Goal: Task Accomplishment & Management: Manage account settings

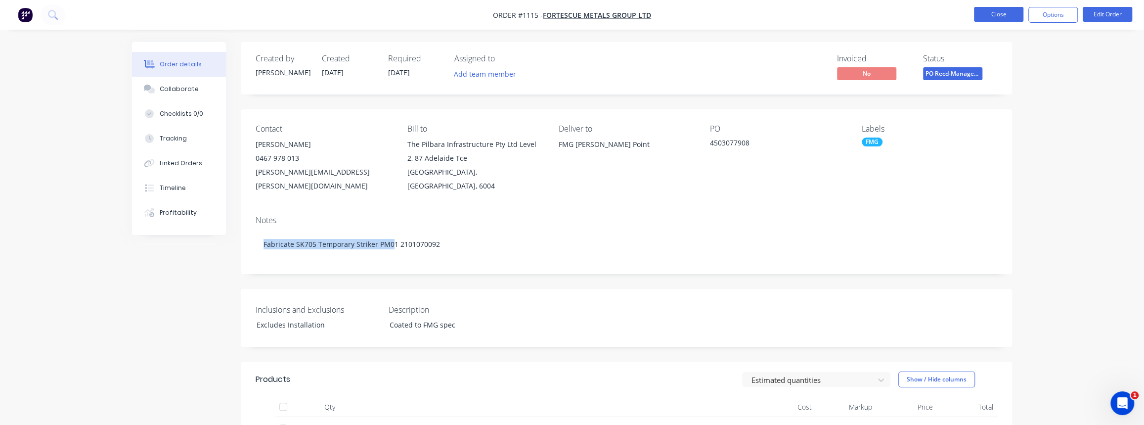
click at [987, 16] on button "Close" at bounding box center [998, 14] width 49 height 15
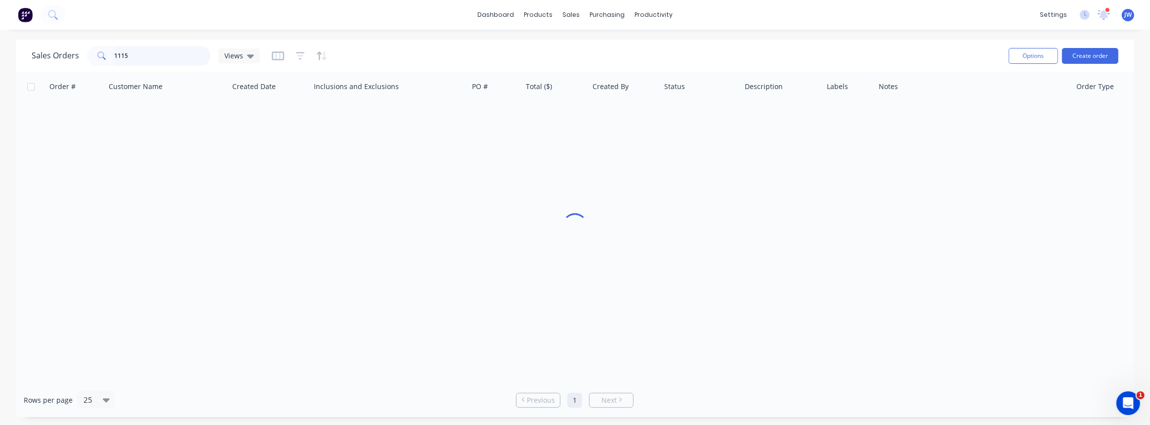
drag, startPoint x: 136, startPoint y: 54, endPoint x: 56, endPoint y: 57, distance: 80.2
click at [43, 57] on div "Sales Orders 1115 Views" at bounding box center [146, 56] width 228 height 20
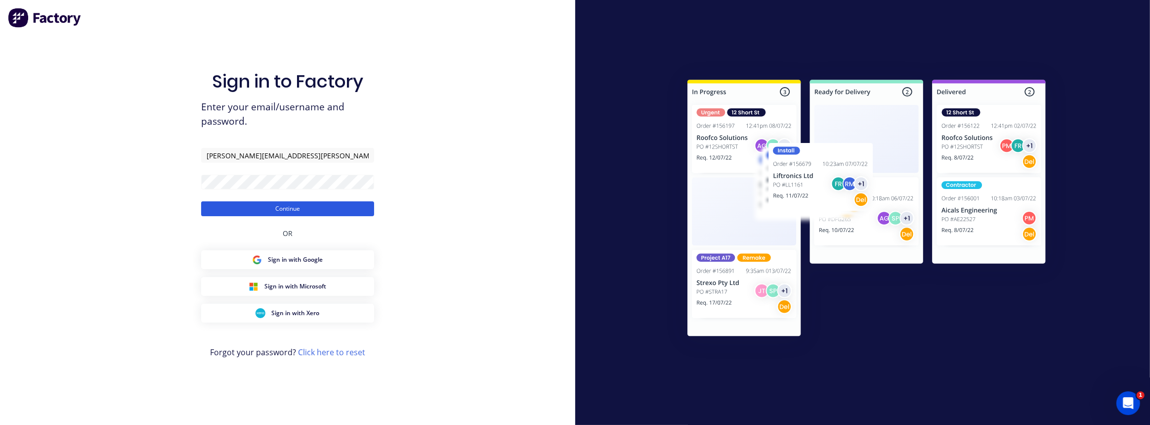
click at [269, 201] on button "Continue" at bounding box center [287, 208] width 173 height 15
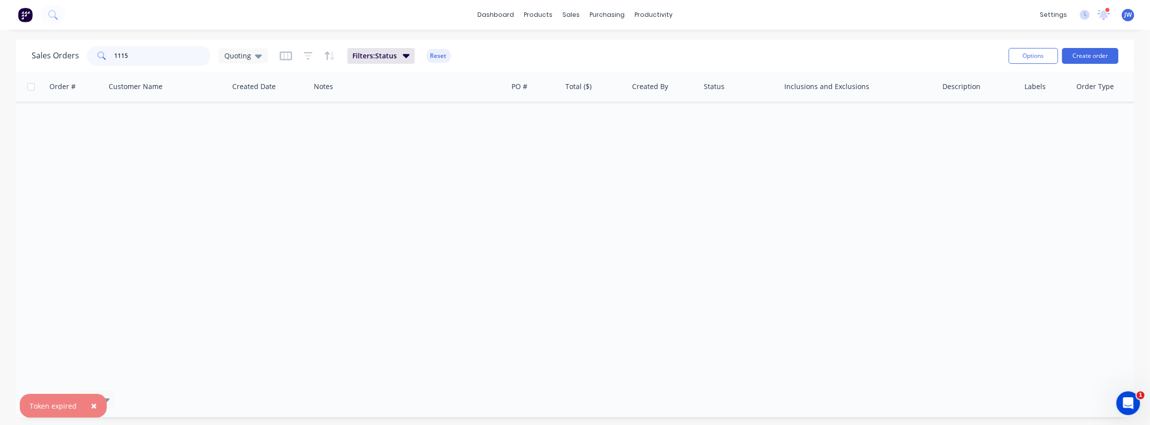
drag, startPoint x: 152, startPoint y: 59, endPoint x: -234, endPoint y: 61, distance: 386.1
click at [0, 61] on html "× Token expired dashboard products sales purchasing productivity dashboard prod…" at bounding box center [575, 212] width 1150 height 425
type input "1152"
click at [238, 49] on div "Quoting" at bounding box center [242, 55] width 49 height 15
click at [241, 217] on button "VIEW ALL" at bounding box center [277, 218] width 113 height 11
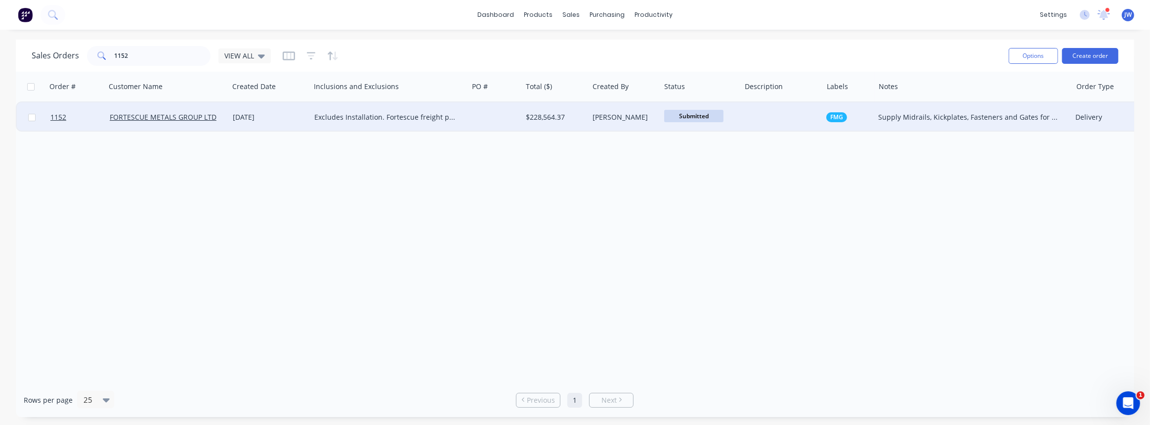
click at [805, 120] on div at bounding box center [782, 117] width 82 height 30
click at [919, 113] on div "Supply Midrails, Kickplates, Fasteners and Gates for 11x SD70 Locos." at bounding box center [968, 117] width 180 height 10
click at [827, 128] on div "FMG" at bounding box center [849, 117] width 52 height 30
click at [609, 124] on div "[PERSON_NAME]" at bounding box center [625, 117] width 72 height 30
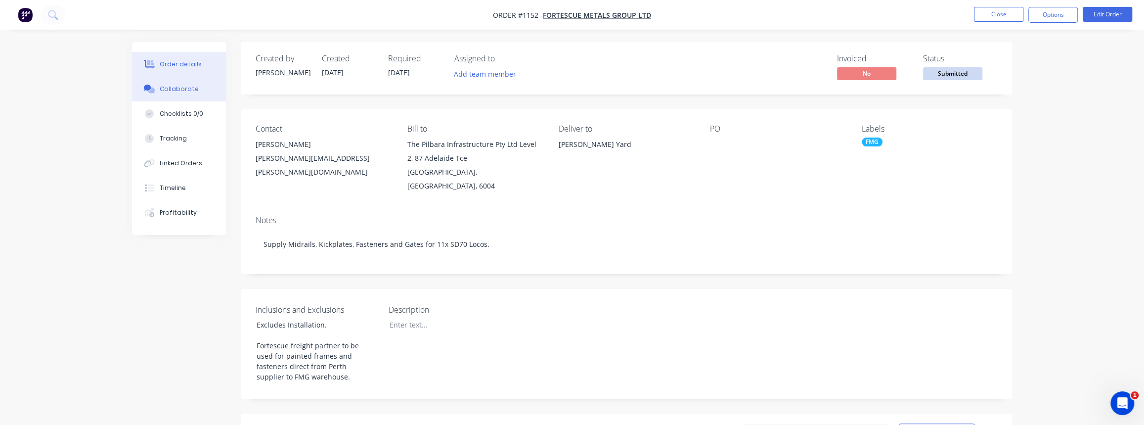
click at [158, 93] on button "Collaborate" at bounding box center [179, 89] width 94 height 25
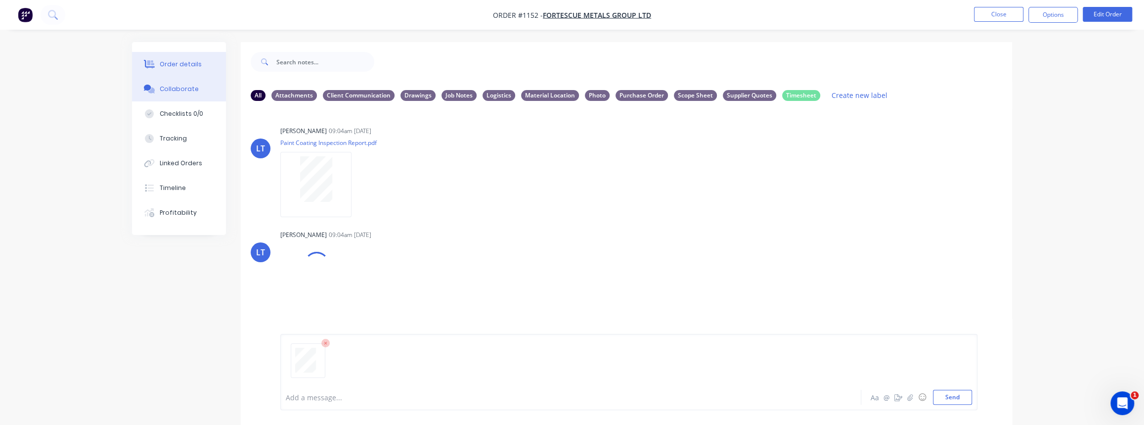
click at [178, 67] on div "Order details" at bounding box center [181, 64] width 42 height 9
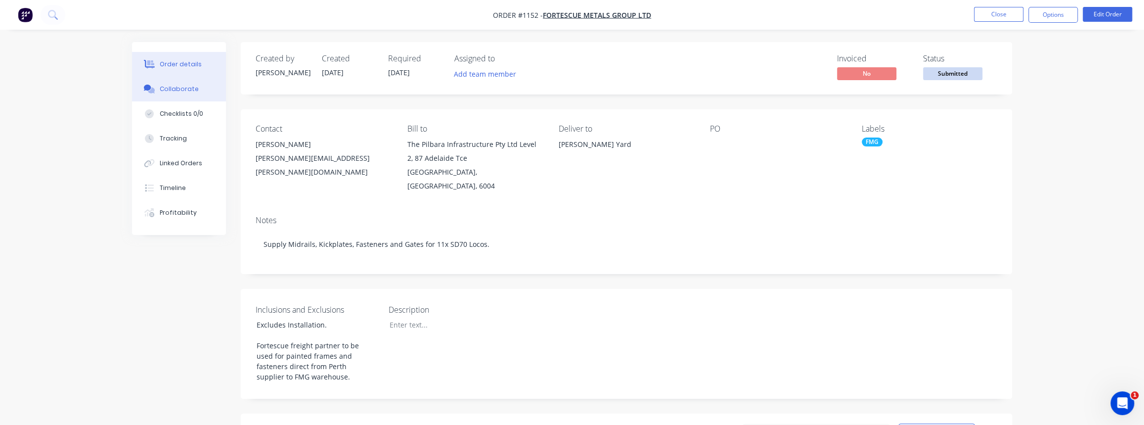
click at [167, 93] on div "Collaborate" at bounding box center [179, 89] width 39 height 9
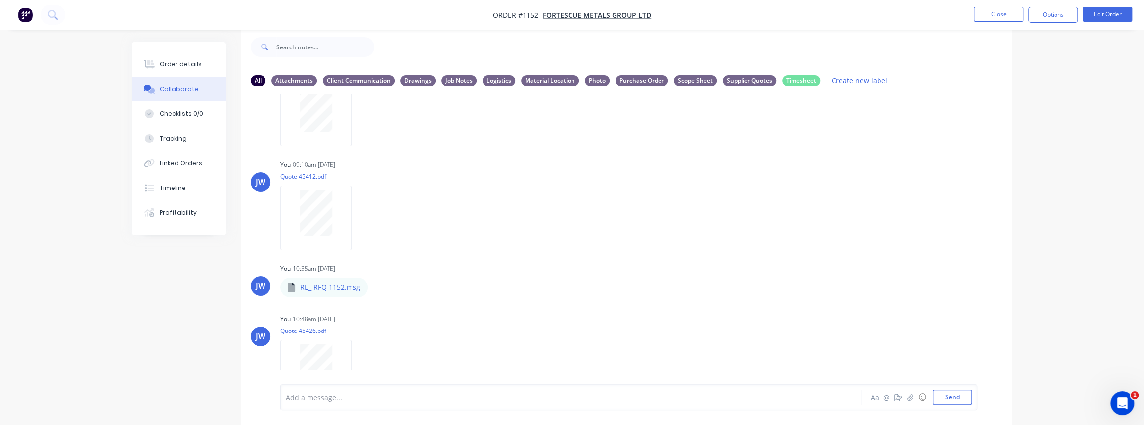
scroll to position [1211, 0]
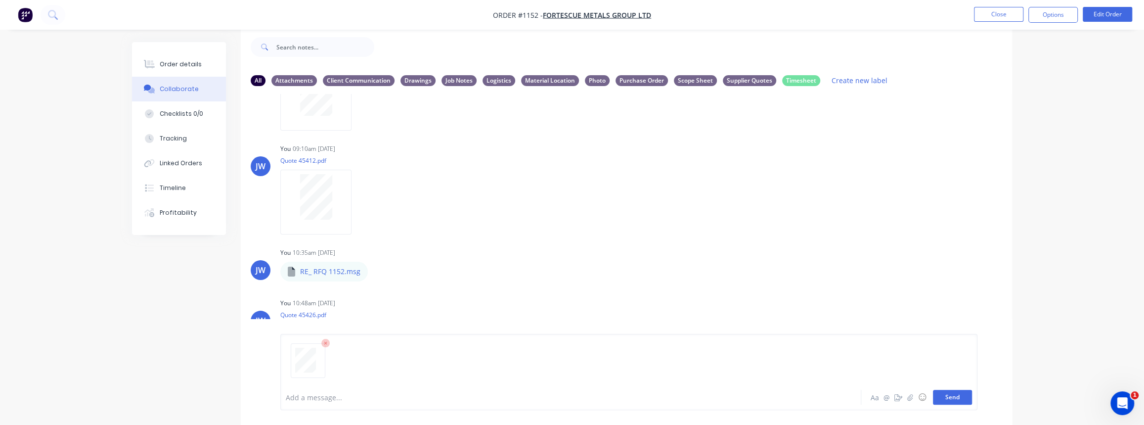
click at [951, 398] on button "Send" at bounding box center [952, 397] width 39 height 15
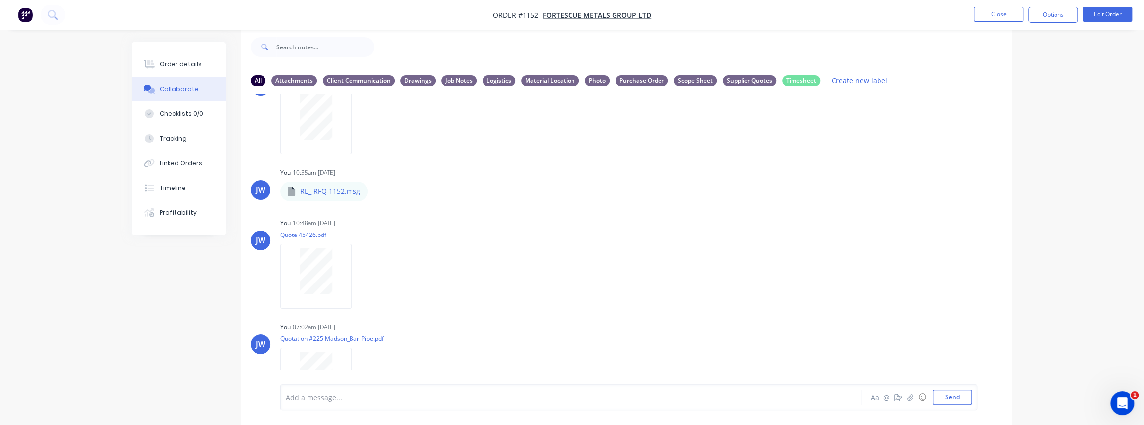
scroll to position [1338, 0]
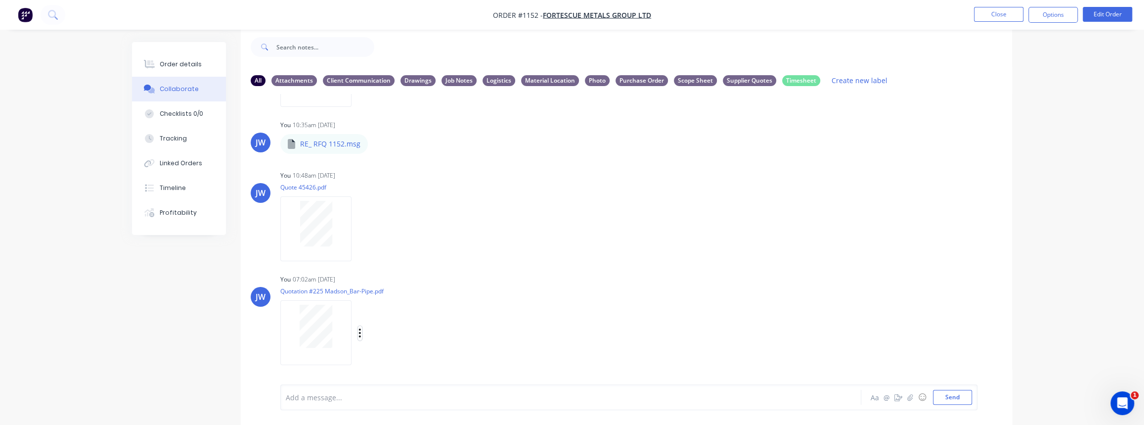
click at [358, 332] on button "button" at bounding box center [360, 333] width 4 height 14
click at [391, 316] on button "Labels" at bounding box center [424, 312] width 111 height 22
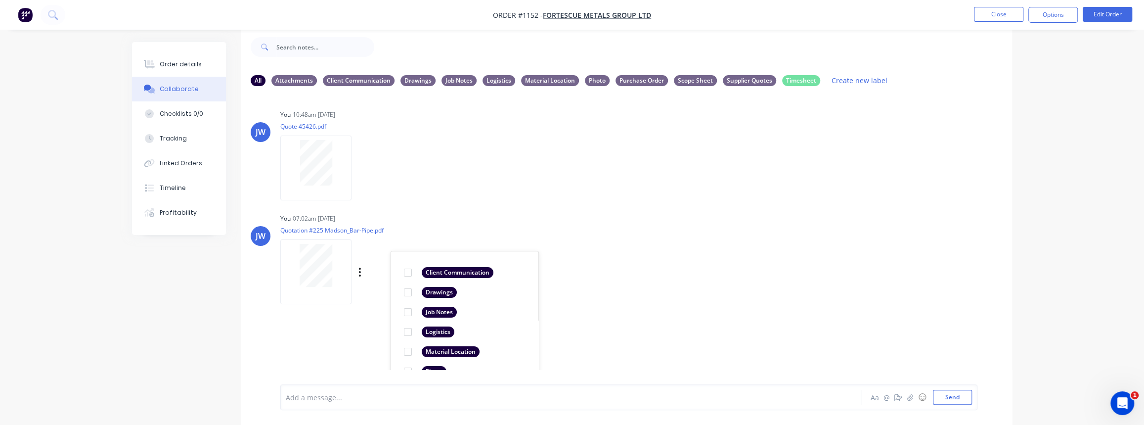
scroll to position [1497, 0]
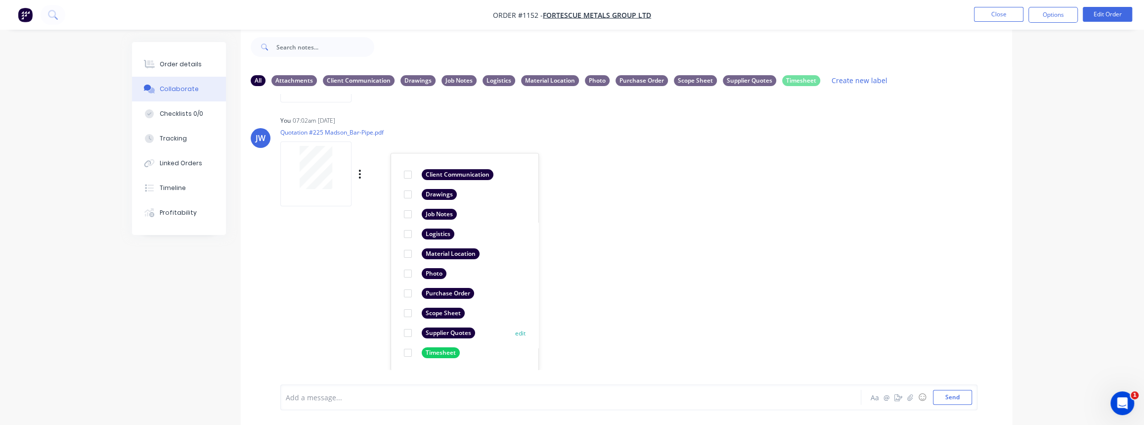
click at [436, 333] on div "Supplier Quotes" at bounding box center [448, 332] width 53 height 11
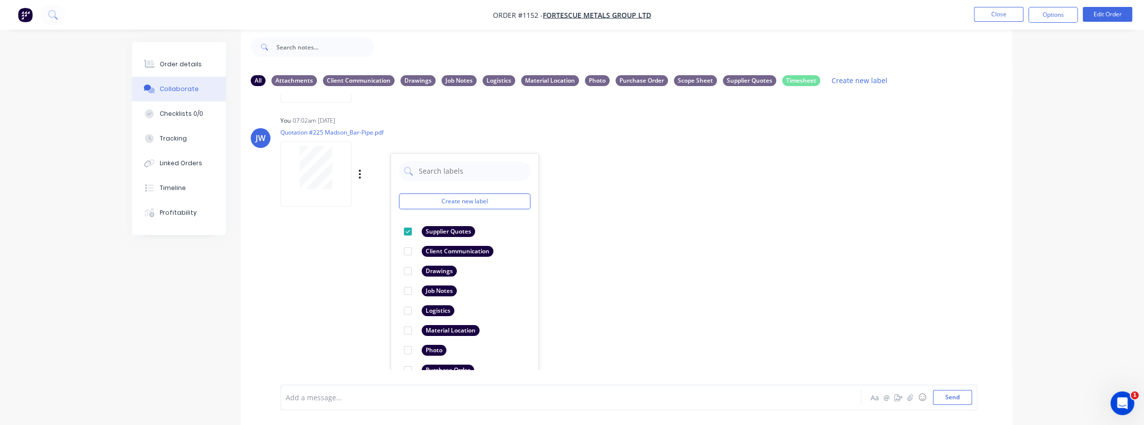
click at [381, 302] on div "LT [PERSON_NAME] 09:04am [DATE] Paint Coating Inspection Report.pdf Labels Down…" at bounding box center [626, 231] width 771 height 275
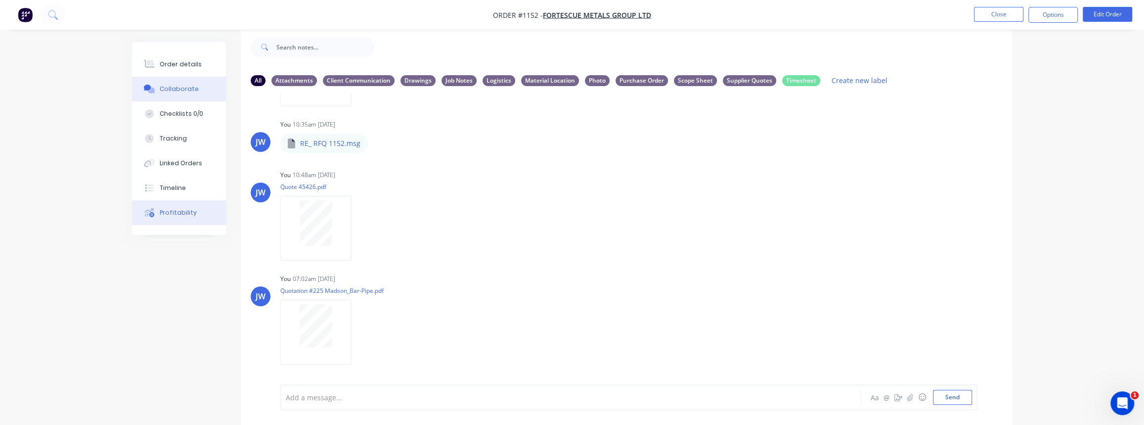
scroll to position [1338, 0]
click at [171, 66] on div "Order details" at bounding box center [181, 64] width 42 height 9
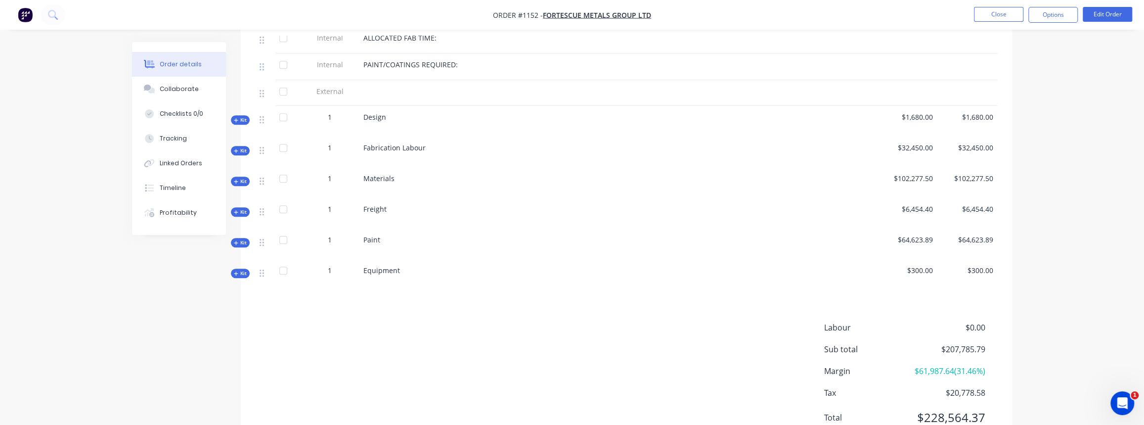
scroll to position [508, 0]
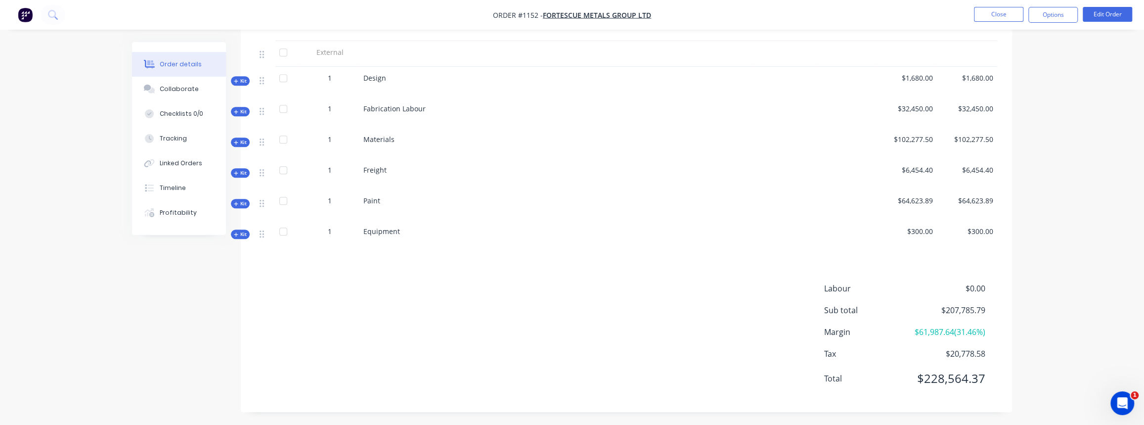
click at [243, 138] on span "Kit" at bounding box center [240, 141] width 13 height 7
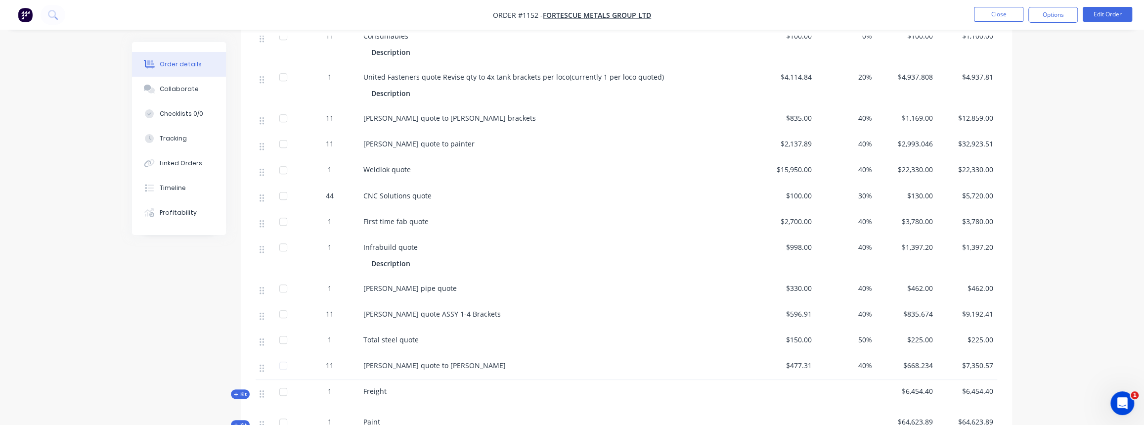
scroll to position [643, 0]
